Goal: Book appointment/travel/reservation

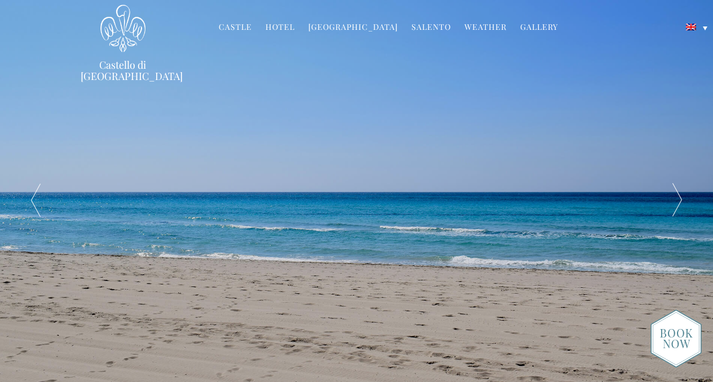
click at [342, 28] on link "Cookery School" at bounding box center [353, 27] width 90 height 13
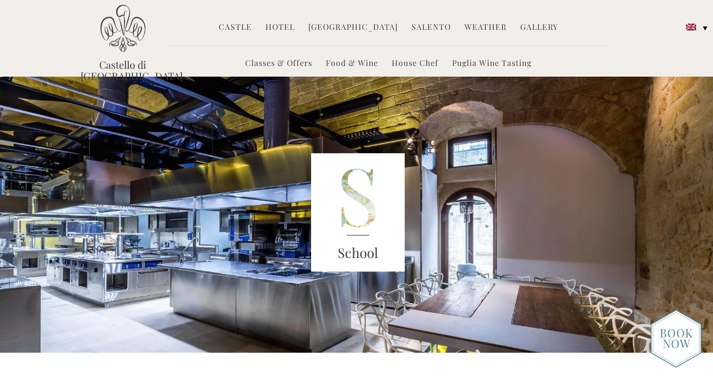
click at [411, 62] on link "House Chef" at bounding box center [415, 64] width 47 height 13
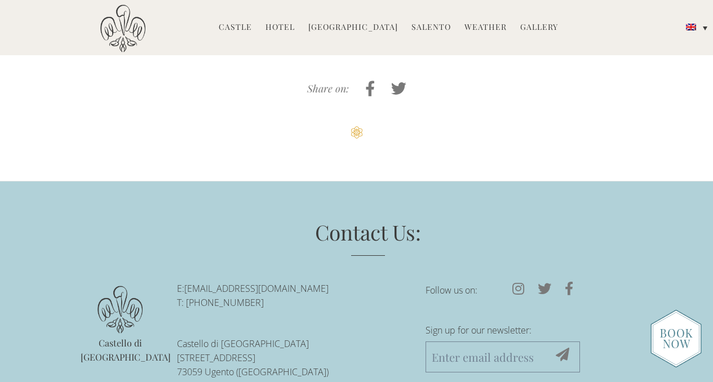
scroll to position [1360, 0]
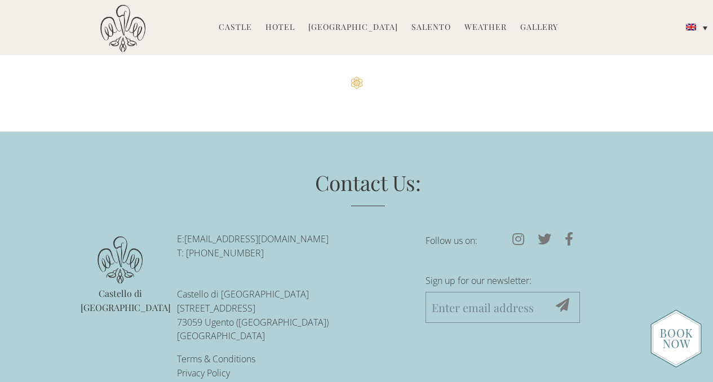
click at [239, 27] on link "Castle" at bounding box center [235, 27] width 33 height 13
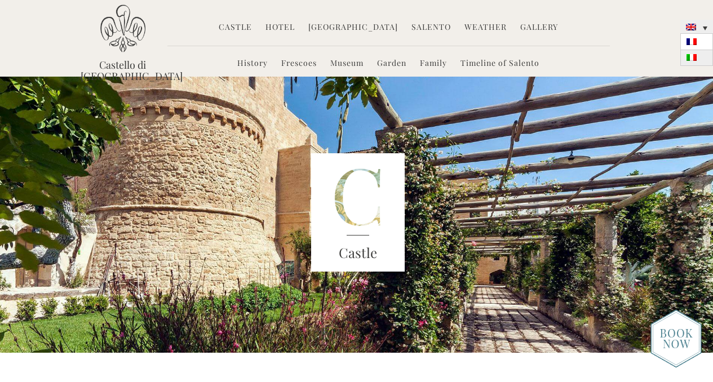
click at [696, 57] on img at bounding box center [692, 57] width 10 height 7
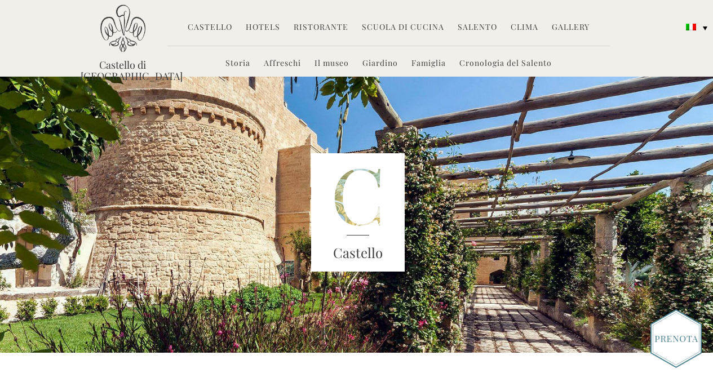
click at [339, 27] on link "Ristorante" at bounding box center [321, 27] width 55 height 13
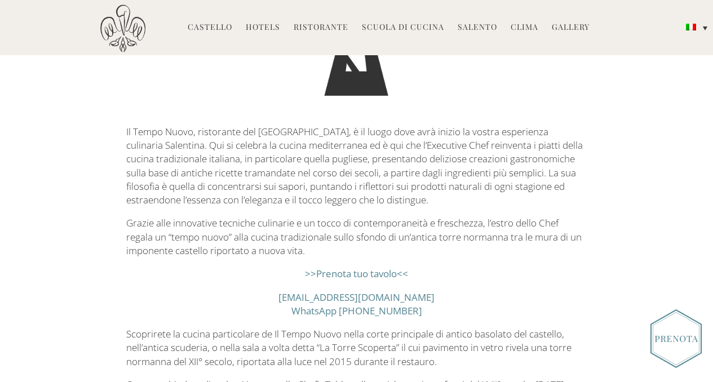
scroll to position [219, 0]
click at [364, 275] on link ">>Prenota tuo tavolo<<" at bounding box center [356, 273] width 103 height 13
